Goal: Information Seeking & Learning: Understand process/instructions

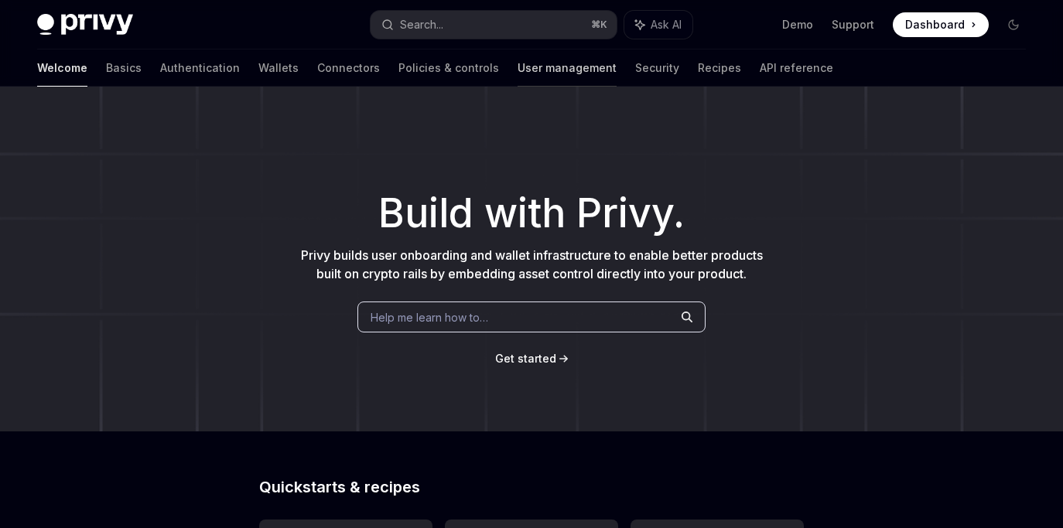
click at [518, 75] on link "User management" at bounding box center [567, 68] width 99 height 37
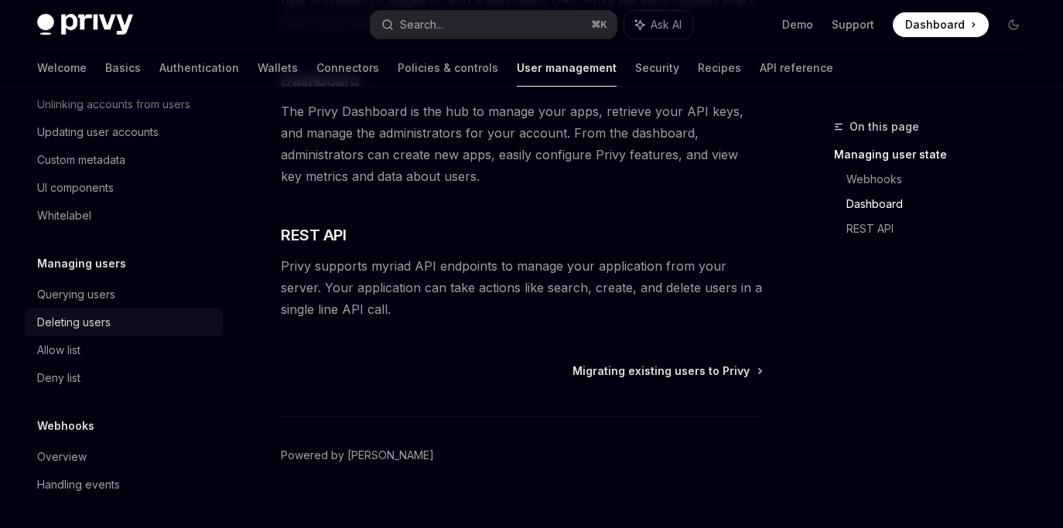
scroll to position [347, 0]
click at [92, 295] on div "Querying users" at bounding box center [76, 293] width 78 height 19
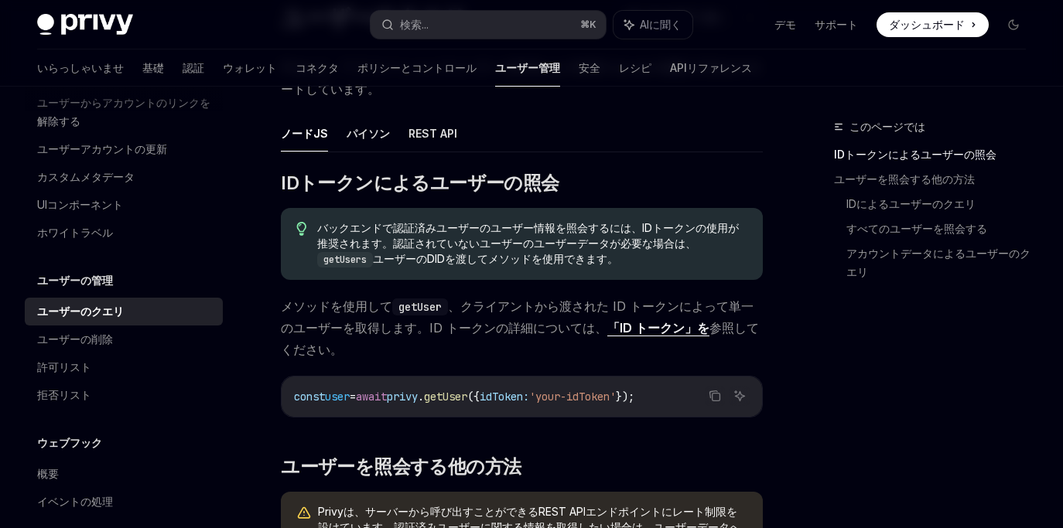
scroll to position [215, 0]
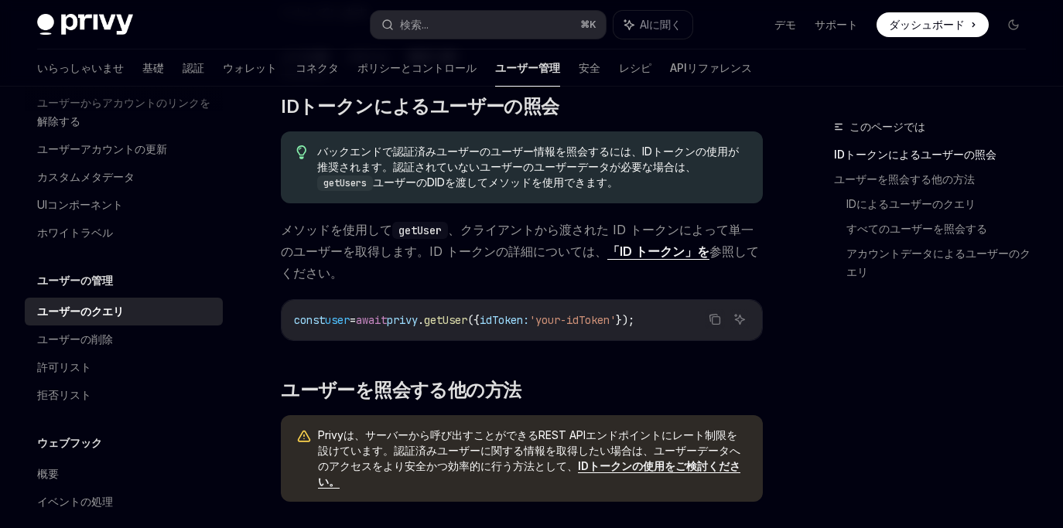
click at [626, 252] on font "「ID トークン」を" at bounding box center [658, 251] width 102 height 15
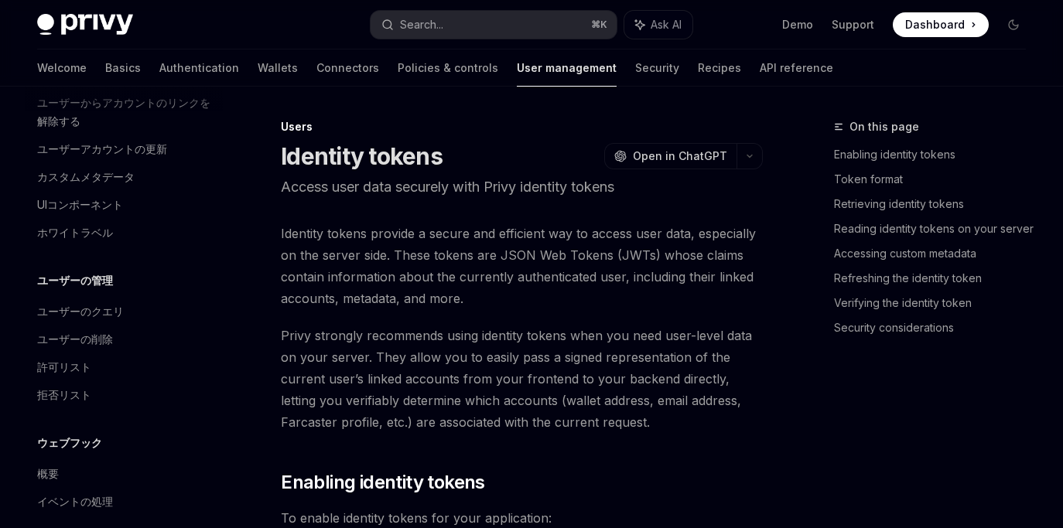
scroll to position [124, 0]
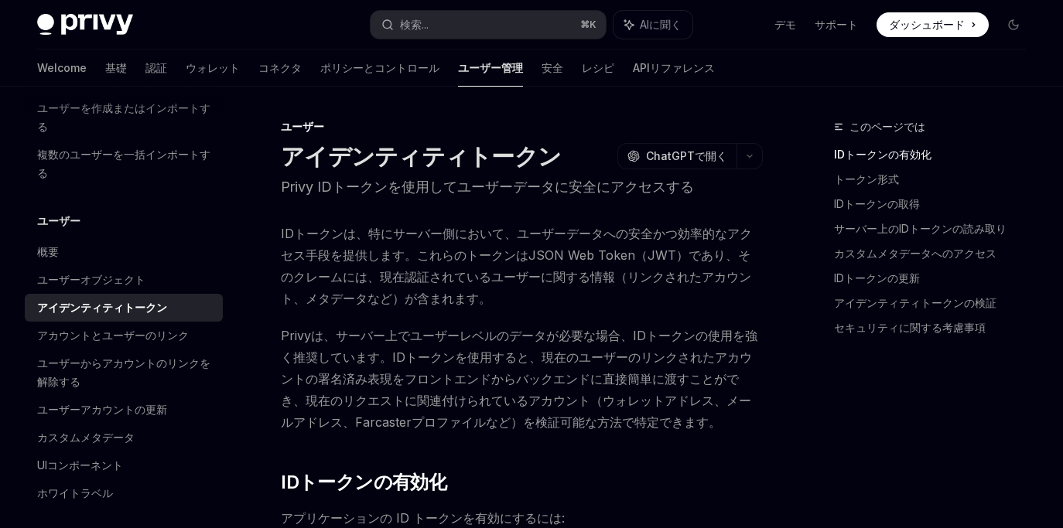
type textarea "*"
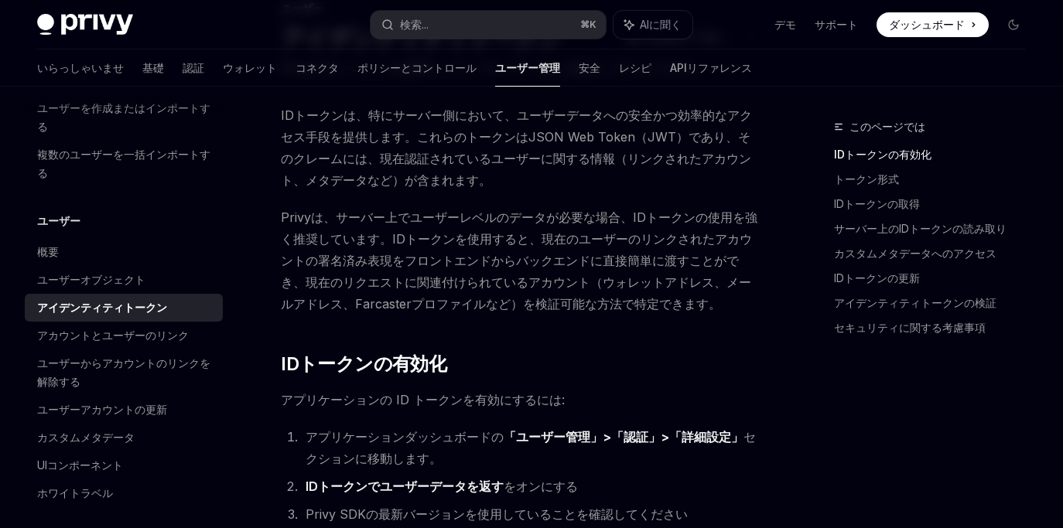
scroll to position [0, 0]
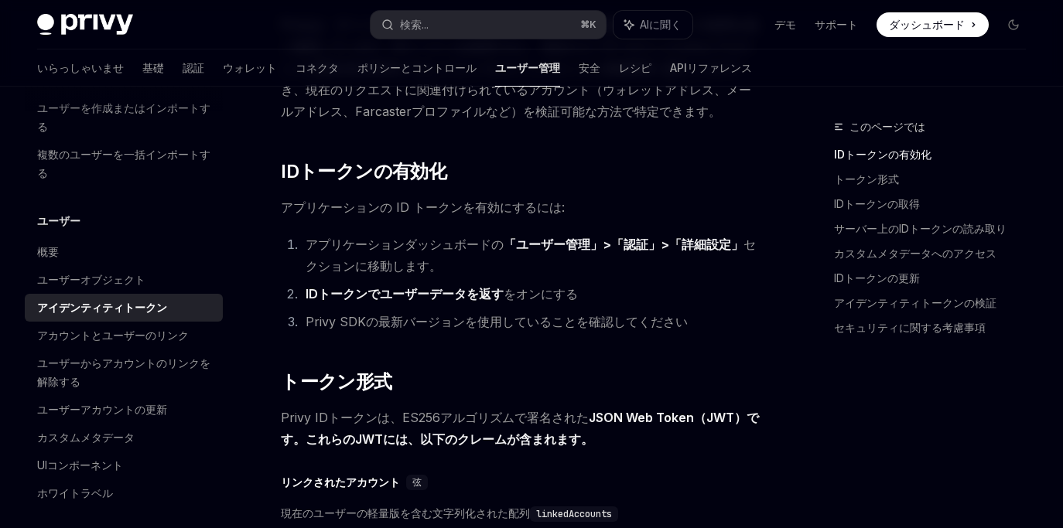
scroll to position [325, 0]
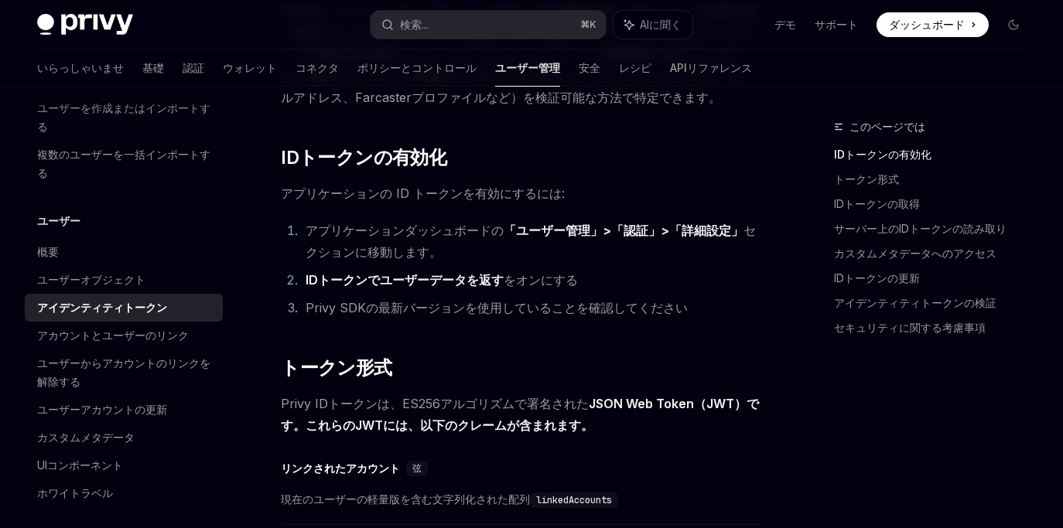
click at [920, 21] on font "ダッシュボード" at bounding box center [927, 24] width 76 height 13
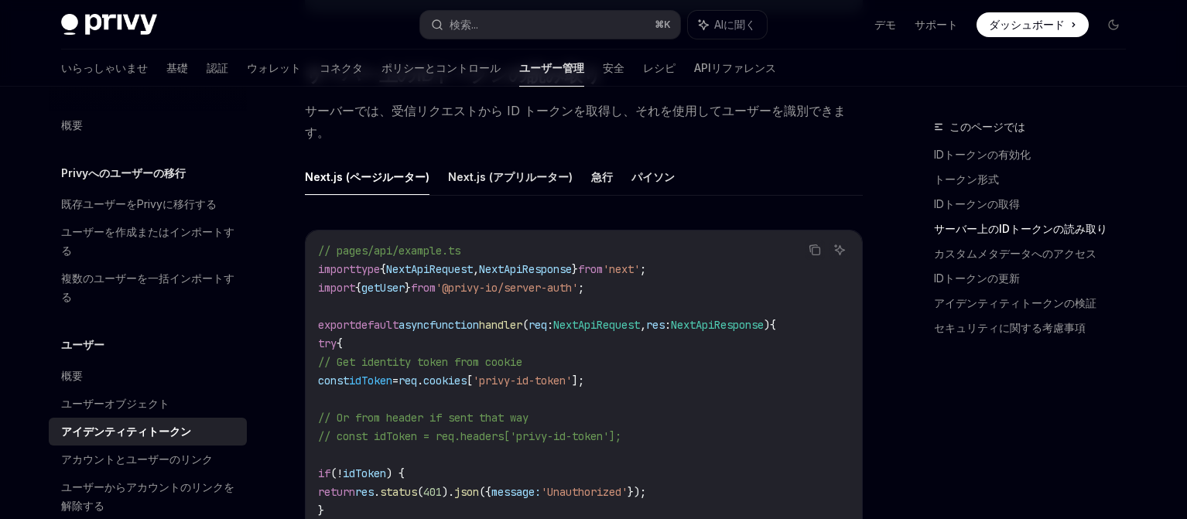
scroll to position [2009, 0]
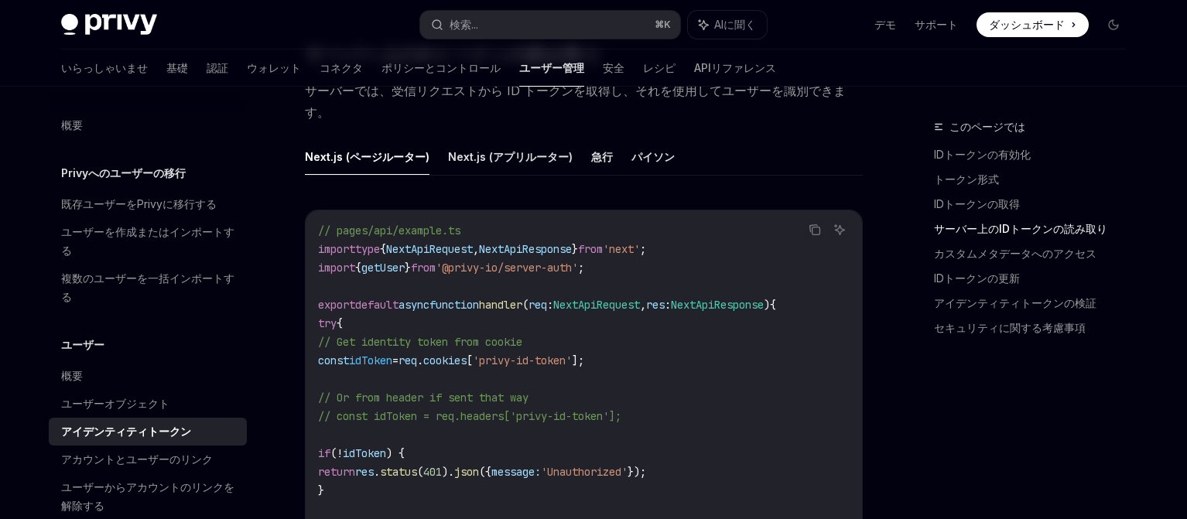
click at [411, 268] on span "}" at bounding box center [408, 268] width 6 height 14
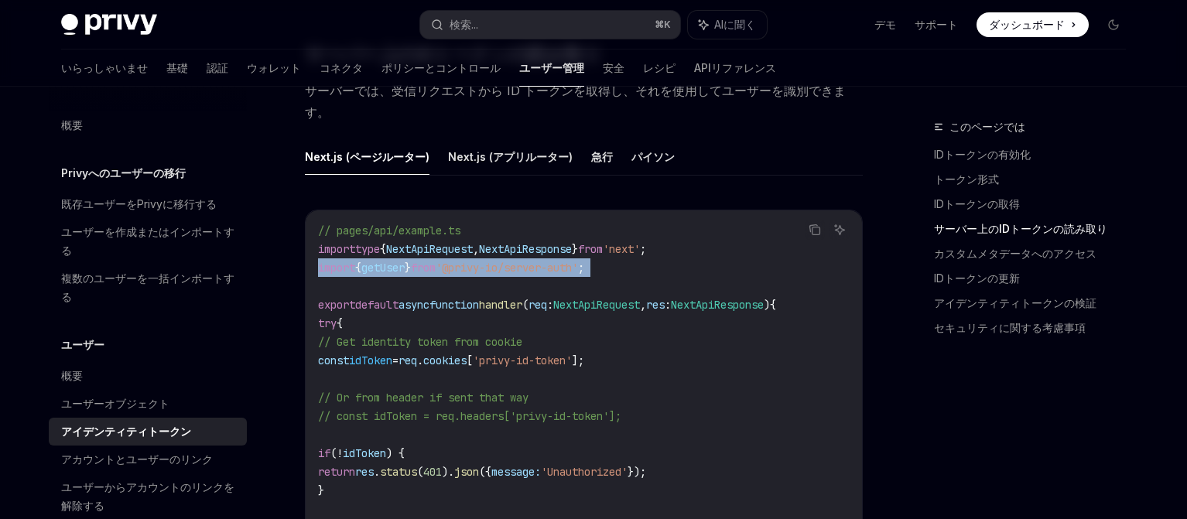
copy code "import { getUser } from '@privy-io/server-auth' ;"
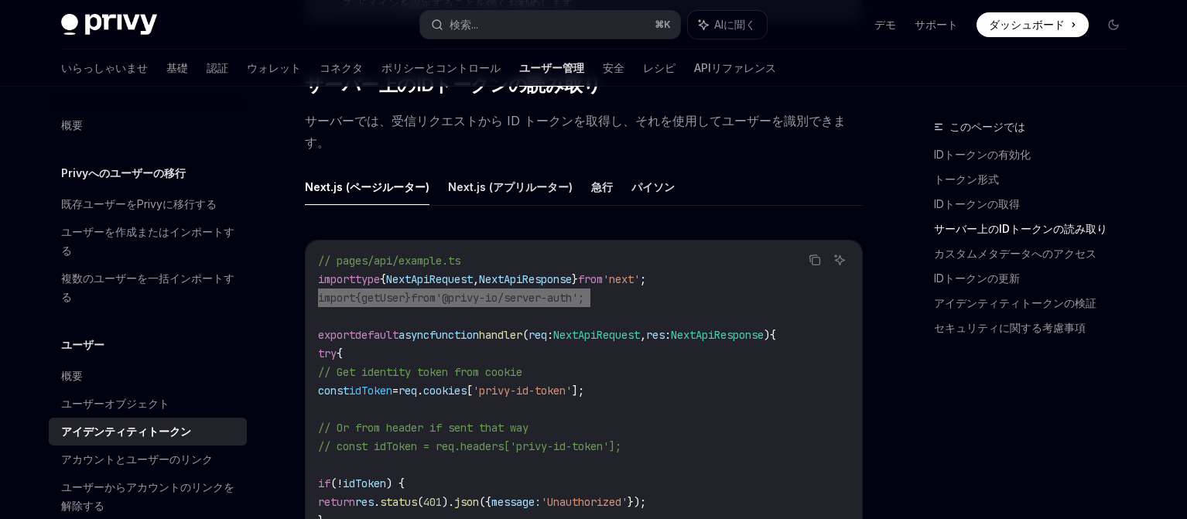
scroll to position [1978, 0]
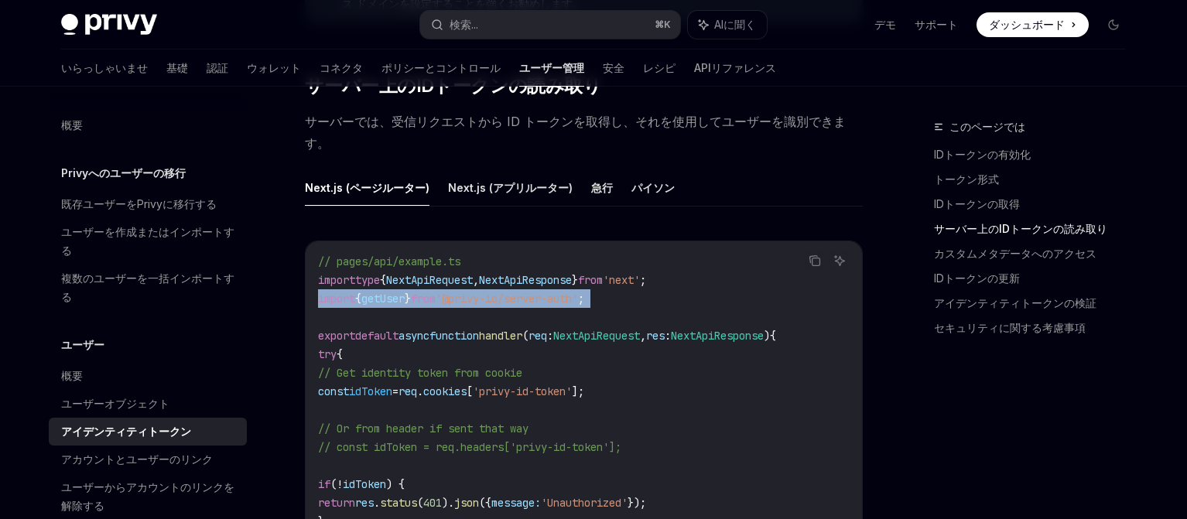
click at [656, 301] on code "// pages/api/example.ts import type { NextApiRequest , NextApiResponse } from '…" at bounding box center [584, 521] width 532 height 539
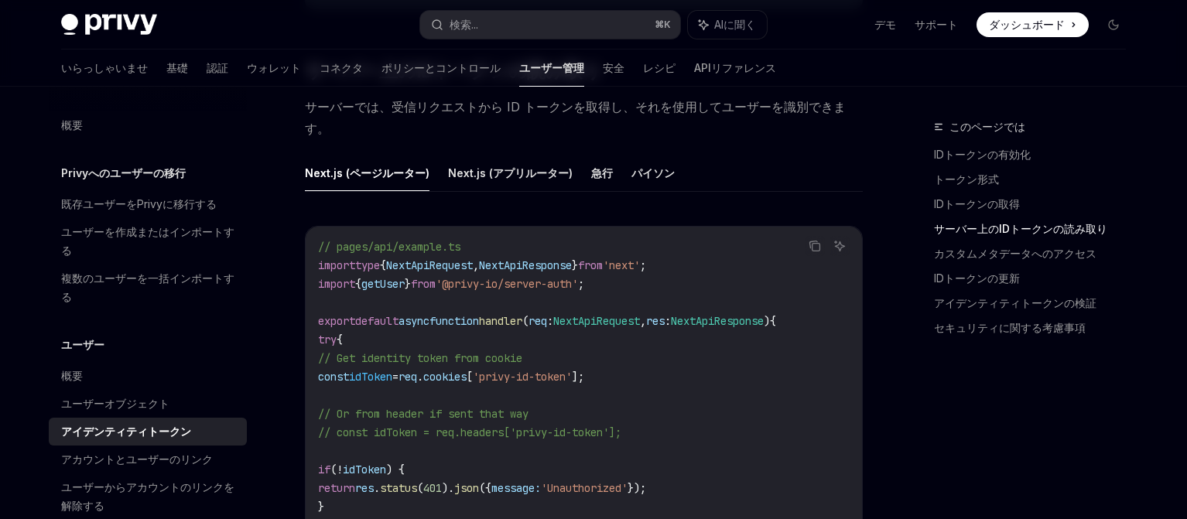
scroll to position [1993, 0]
click at [511, 166] on font "Next.js (アプリルーター)" at bounding box center [510, 172] width 125 height 13
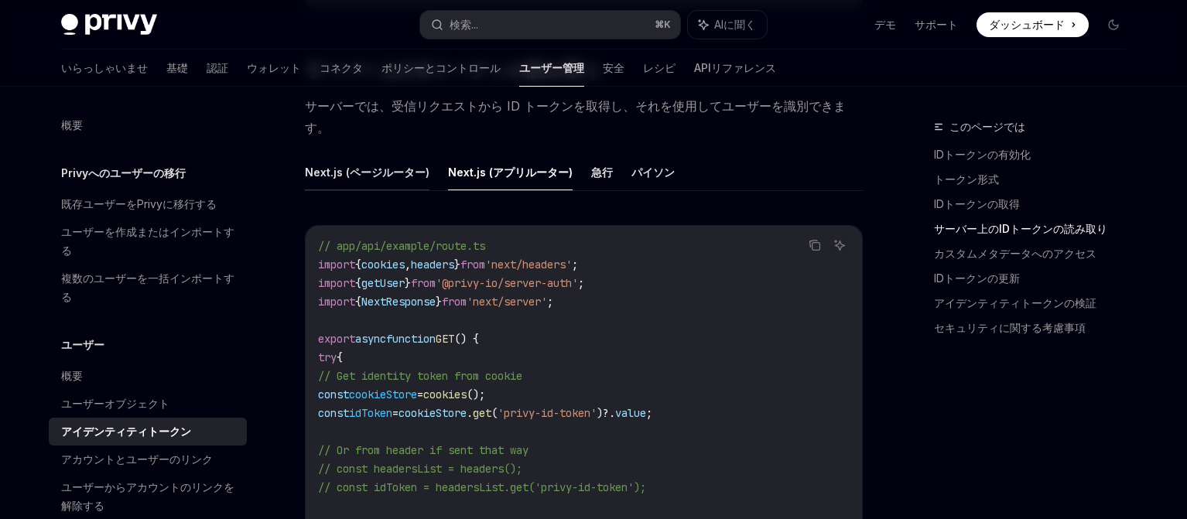
click at [380, 169] on font "Next.js (ページルーター)" at bounding box center [367, 172] width 125 height 13
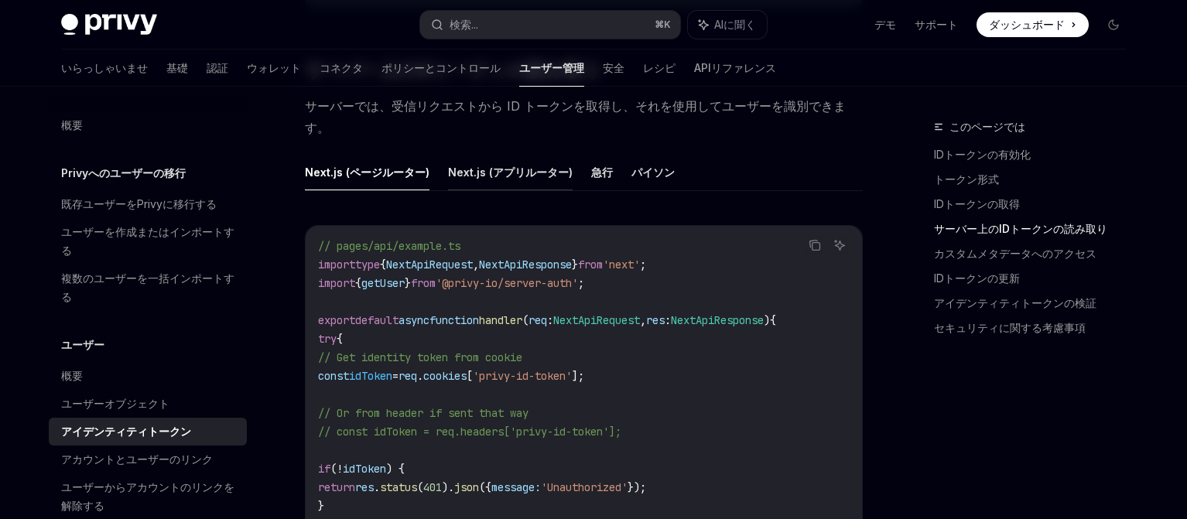
click at [469, 168] on font "Next.js (アプリルーター)" at bounding box center [510, 172] width 125 height 13
type textarea "*"
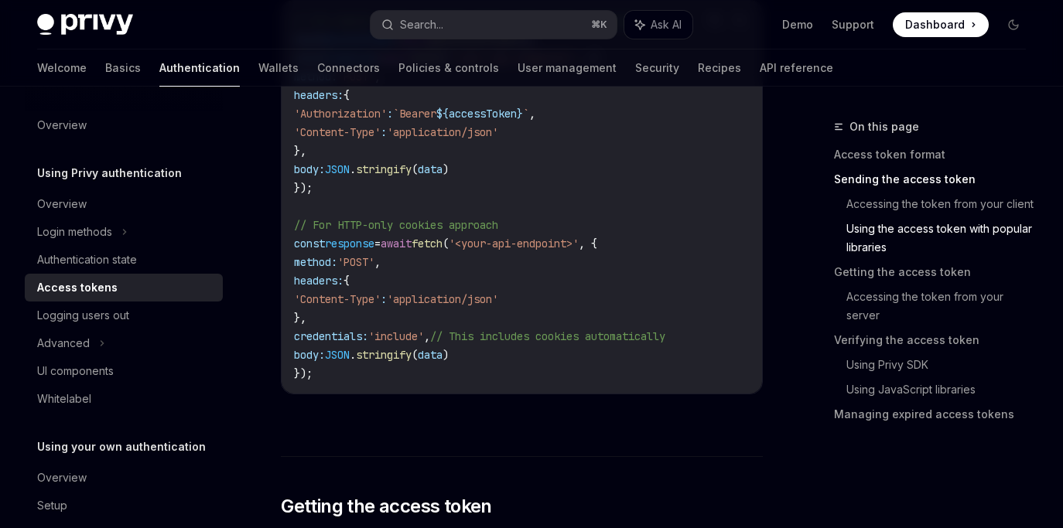
scroll to position [1663, 0]
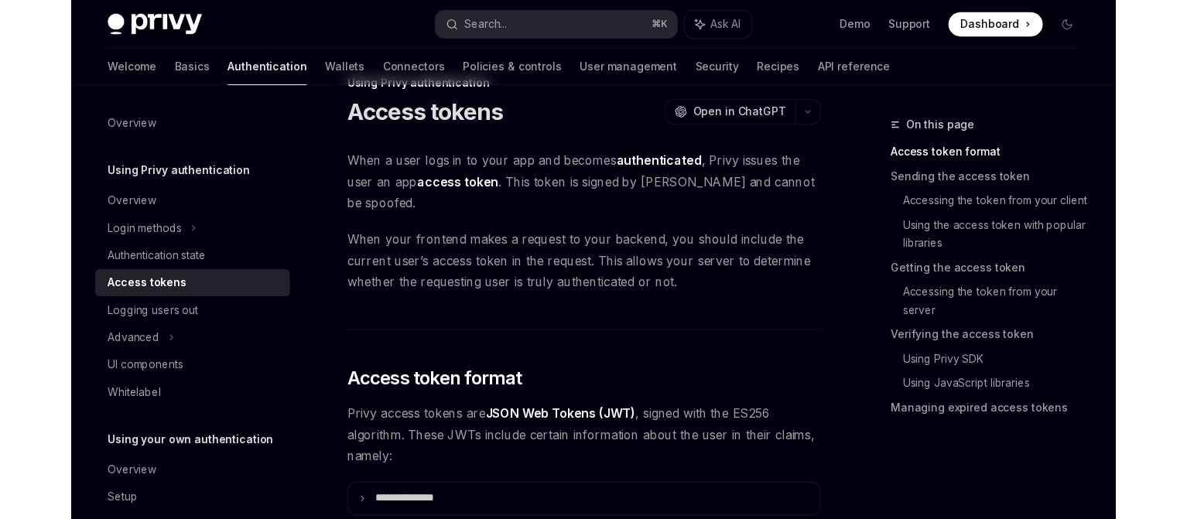
scroll to position [139, 0]
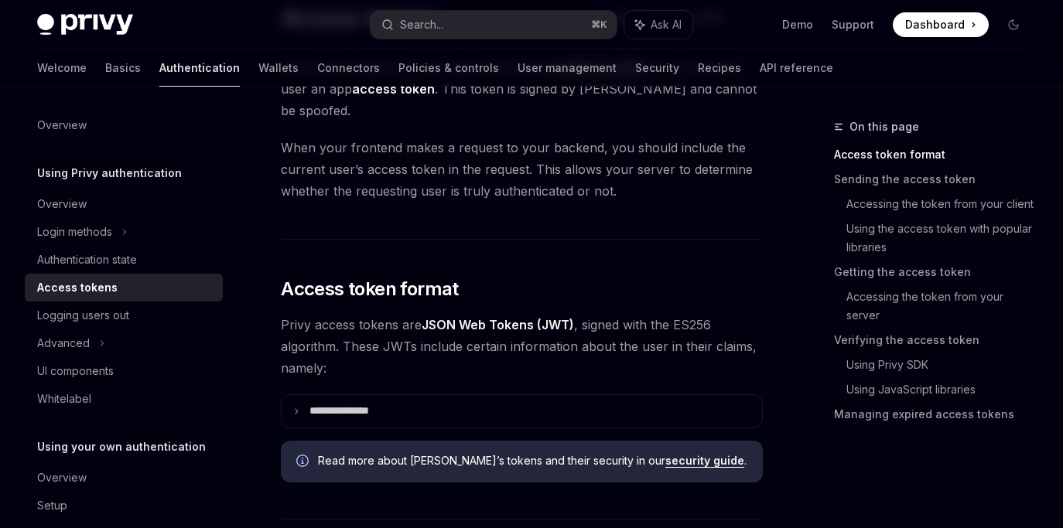
type textarea "*"
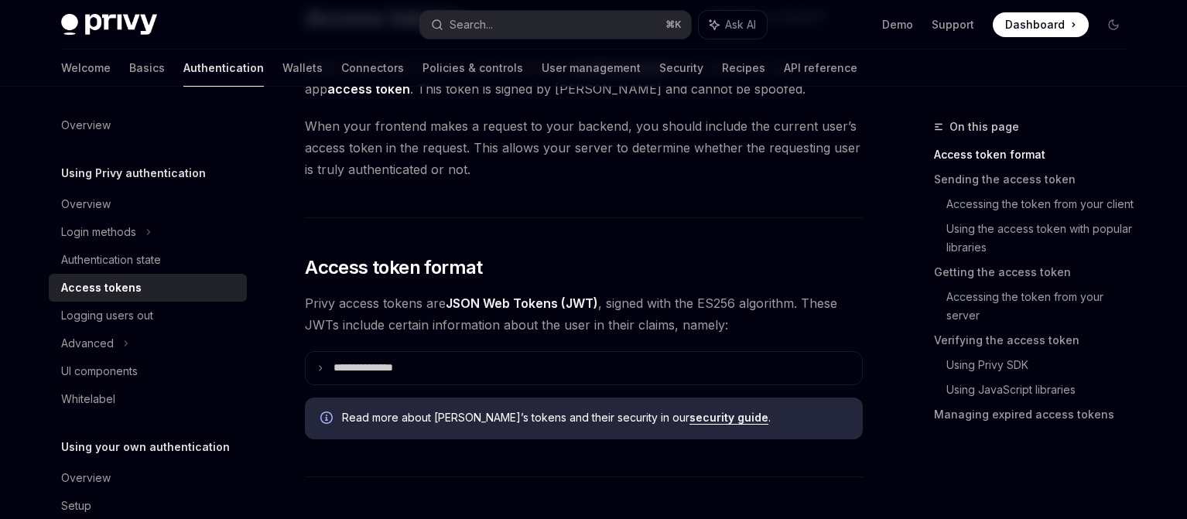
click at [1028, 26] on span "Dashboard" at bounding box center [1035, 24] width 60 height 15
